Goal: Find specific page/section: Find specific page/section

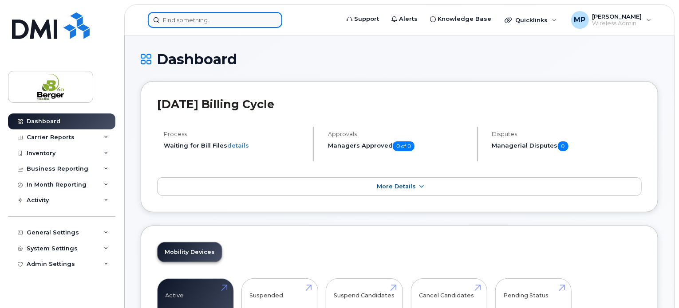
click at [218, 23] on input at bounding box center [215, 20] width 134 height 16
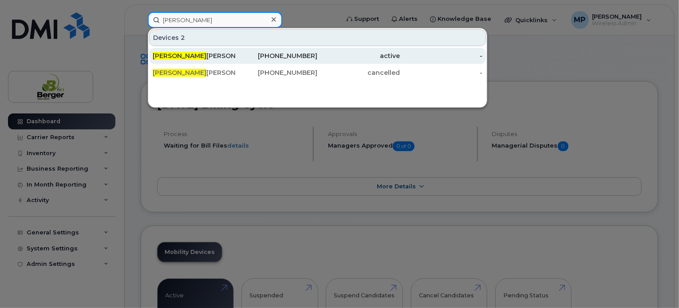
type input "[PERSON_NAME]"
click at [235, 62] on div "[PERSON_NAME]" at bounding box center [276, 56] width 83 height 16
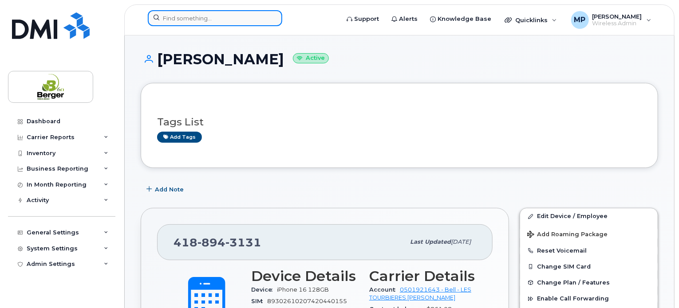
click at [187, 19] on input at bounding box center [215, 18] width 134 height 16
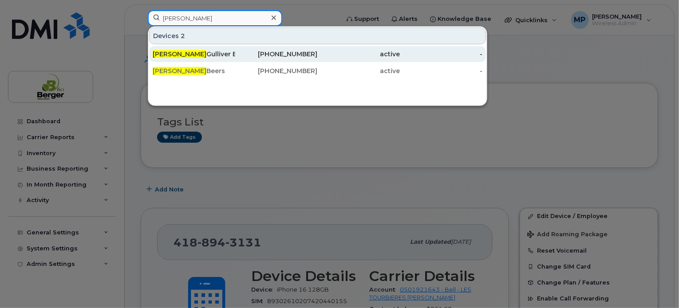
type input "darren"
click at [193, 56] on div "Darren Gulliver Bdv" at bounding box center [194, 54] width 83 height 9
